Goal: Transaction & Acquisition: Purchase product/service

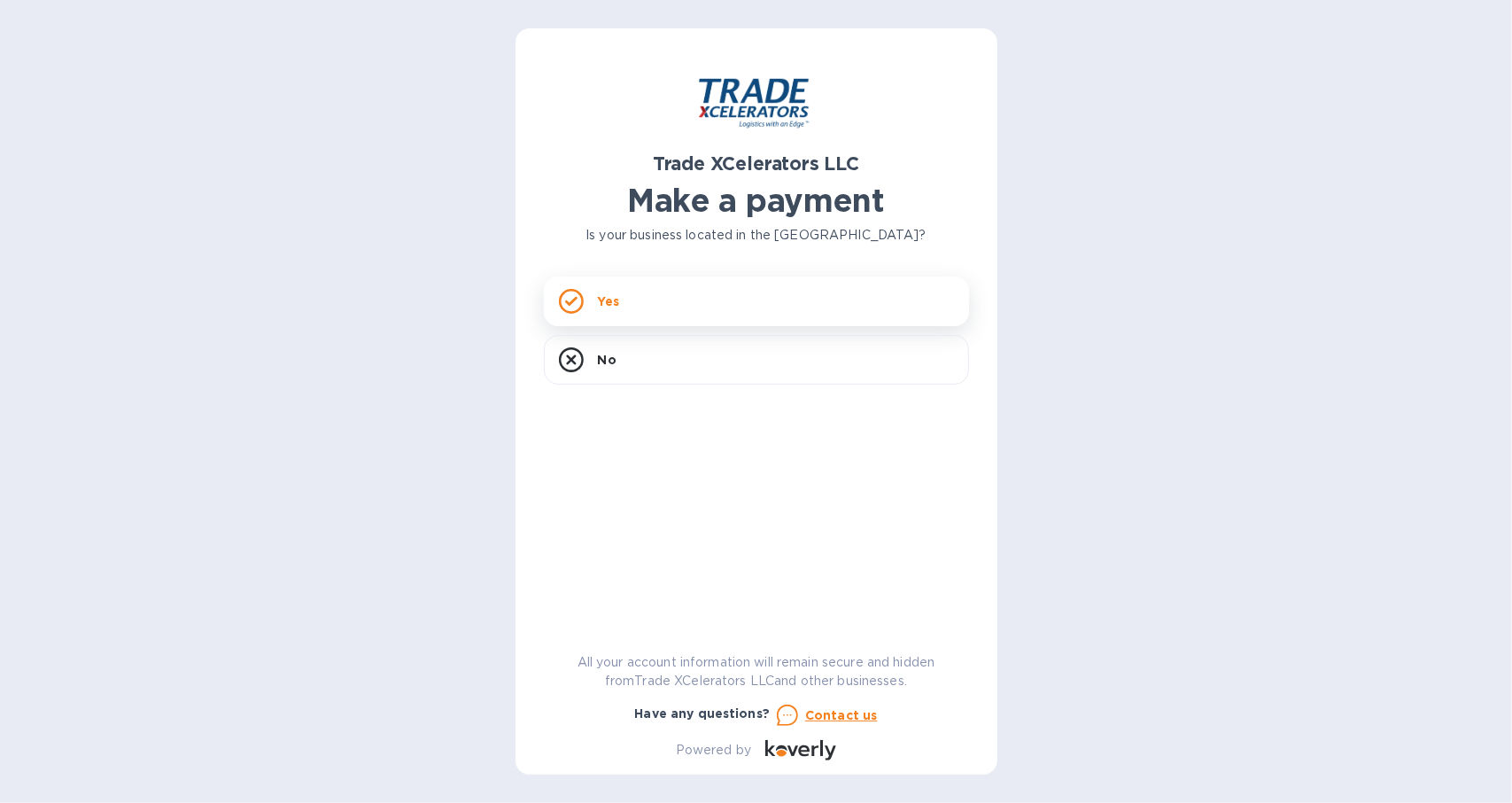
click at [623, 315] on div "Yes" at bounding box center [756, 301] width 425 height 50
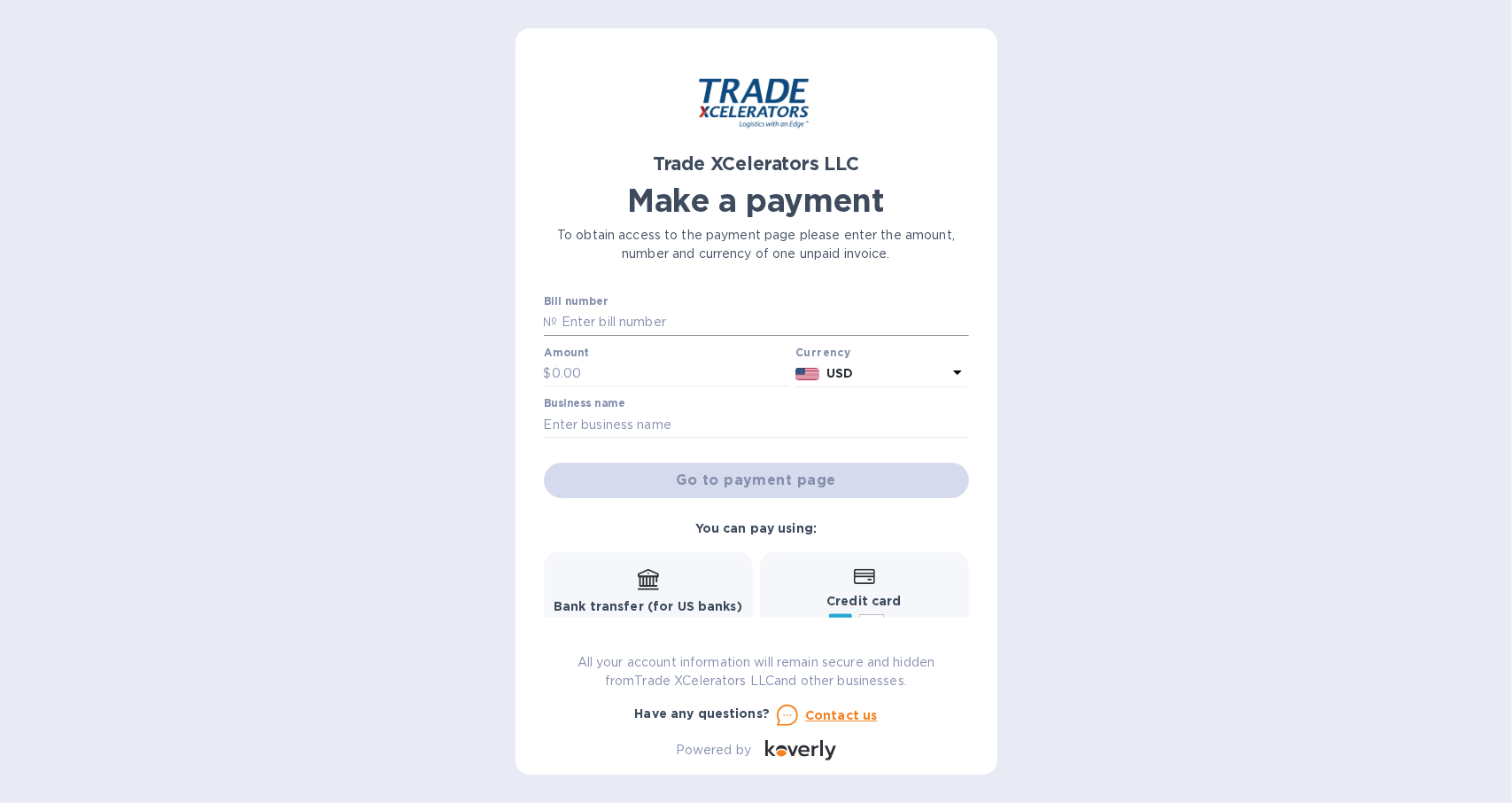
click at [623, 315] on input "text" at bounding box center [763, 323] width 410 height 27
type input "1505353"
click at [564, 355] on label "Amount" at bounding box center [566, 352] width 45 height 11
click at [557, 377] on input "text" at bounding box center [670, 374] width 238 height 27
type input "5,841.49"
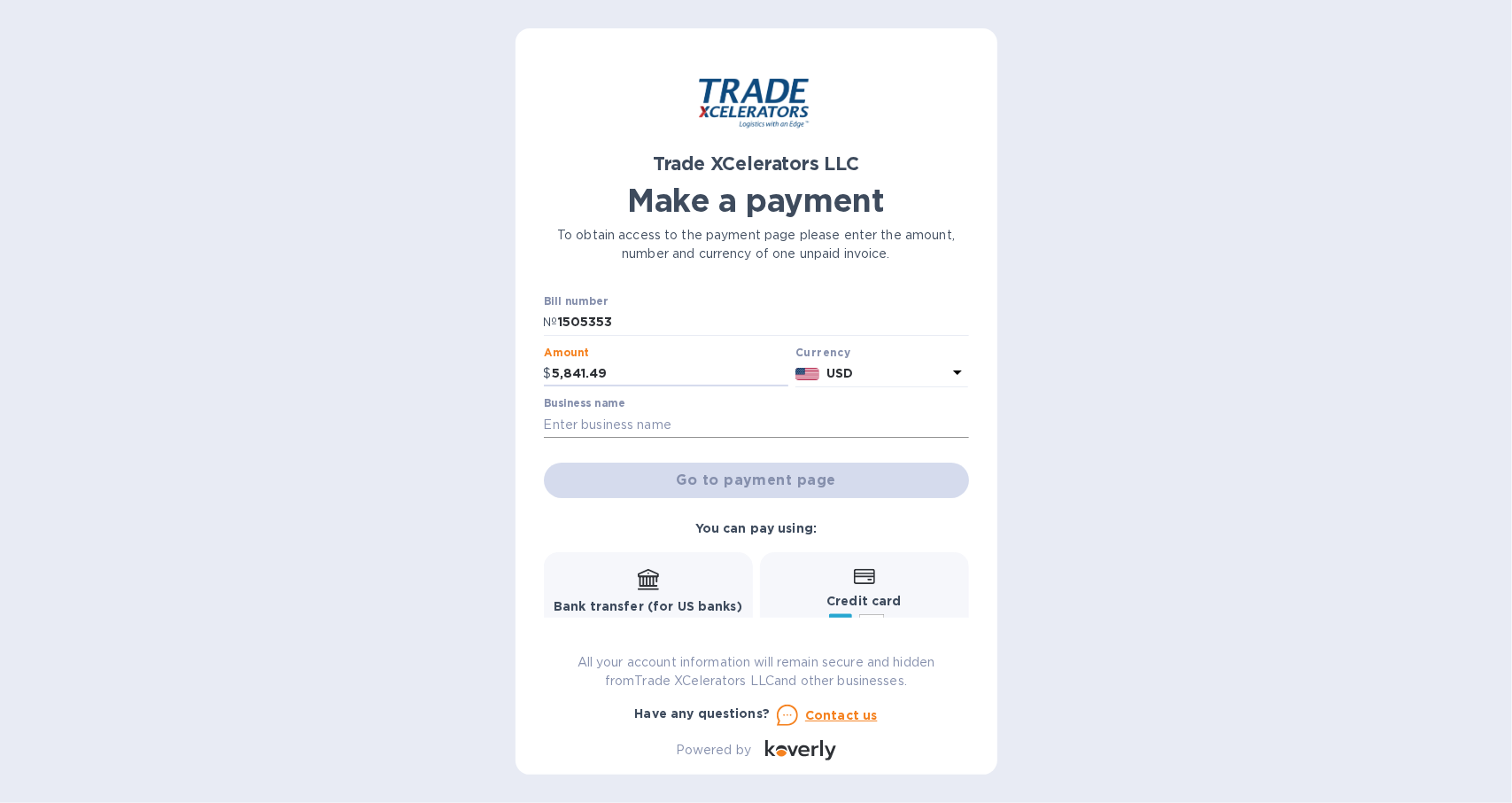
click at [619, 423] on input "text" at bounding box center [756, 424] width 425 height 27
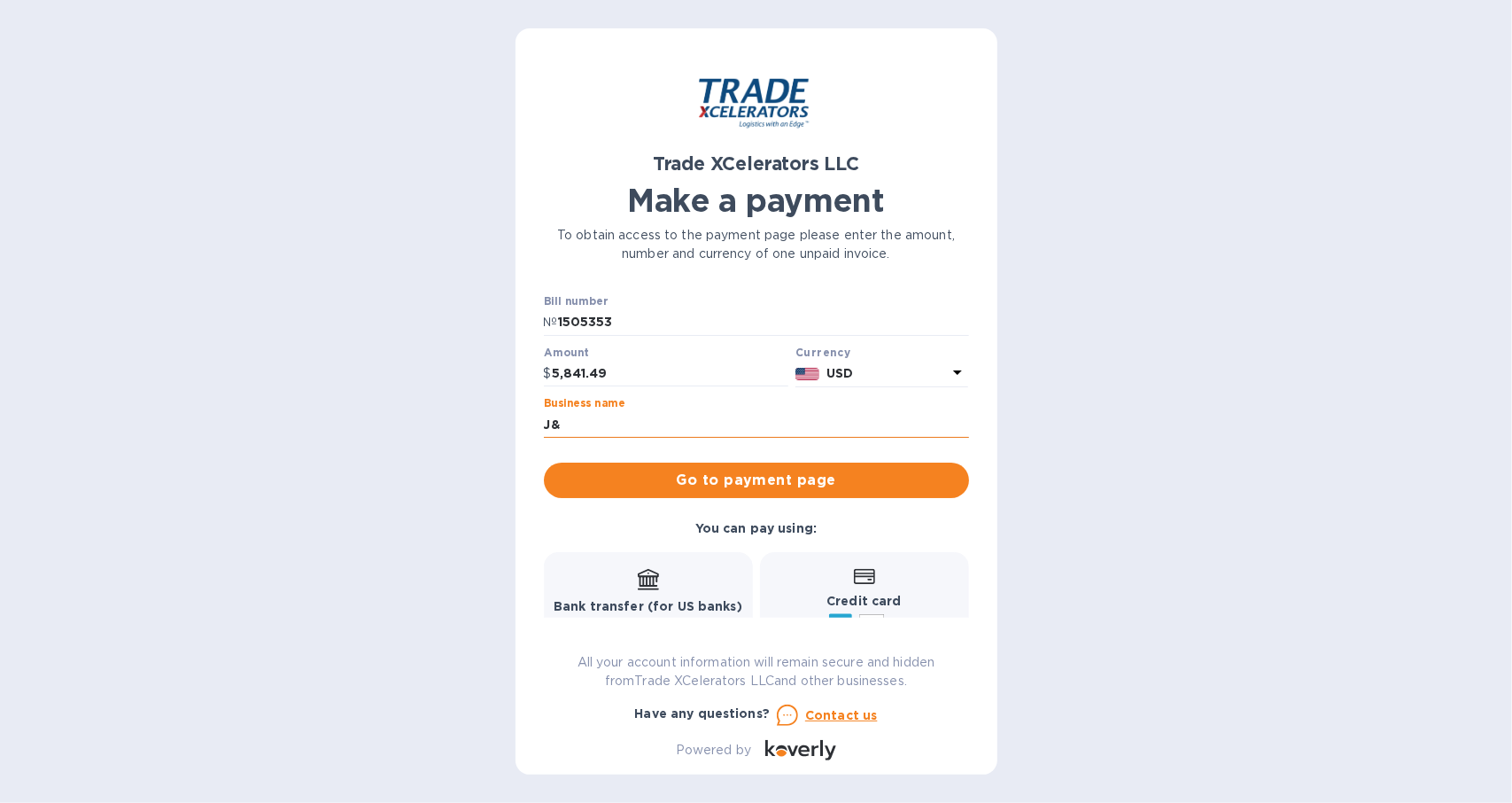
click at [621, 419] on input "J&" at bounding box center [756, 424] width 425 height 27
type input "J&T School Supplies"
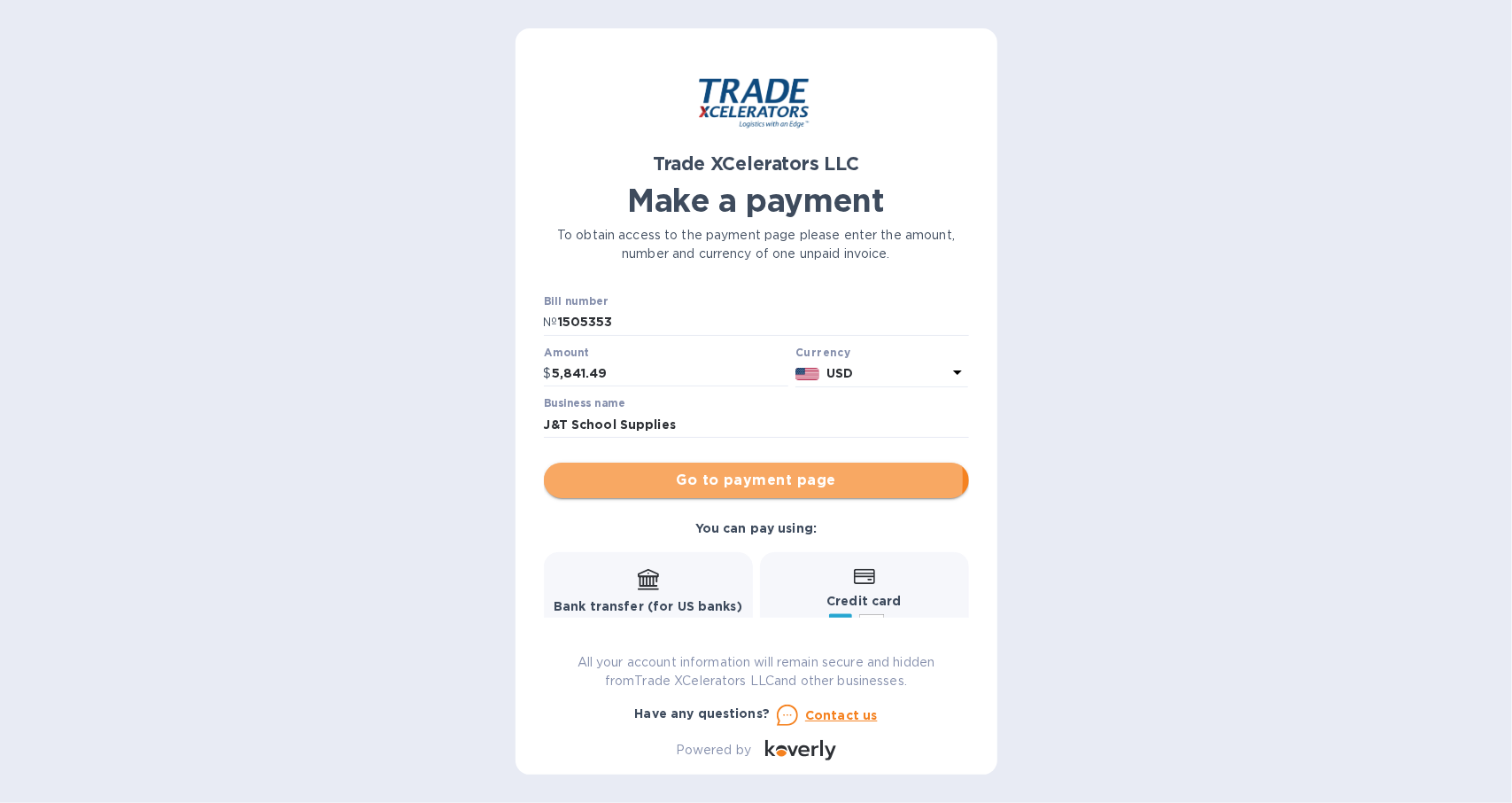
click at [735, 479] on span "Go to payment page" at bounding box center [756, 480] width 397 height 21
